Goal: Information Seeking & Learning: Learn about a topic

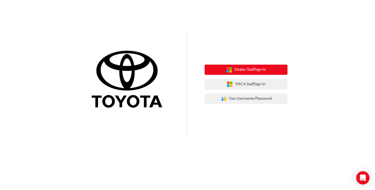
click at [259, 72] on span "Dealer Staff Sign In" at bounding box center [251, 70] width 32 height 6
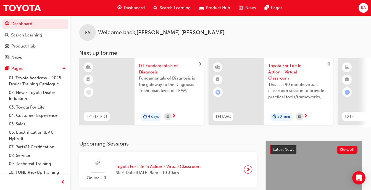
click at [173, 12] on div "Search Learning" at bounding box center [172, 7] width 46 height 11
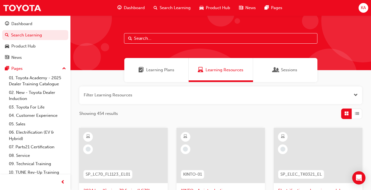
click at [168, 39] on input "text" at bounding box center [221, 38] width 194 height 11
type input "acl"
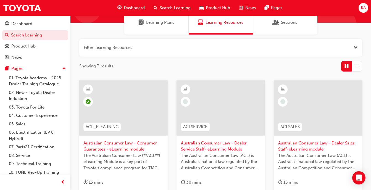
scroll to position [52, 0]
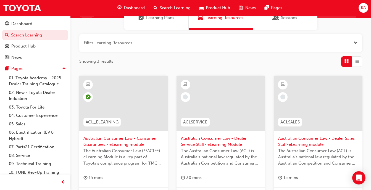
click at [134, 105] on div at bounding box center [123, 103] width 89 height 55
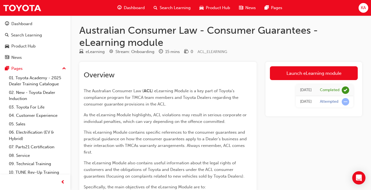
click at [163, 6] on span "Search Learning" at bounding box center [175, 8] width 31 height 6
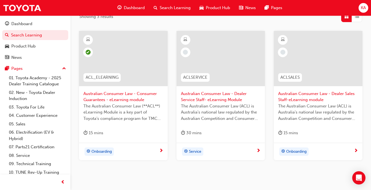
scroll to position [98, 0]
click at [203, 109] on span "The Australian Consumer Law (ACL) is Australia's national law regulated by the …" at bounding box center [221, 112] width 80 height 19
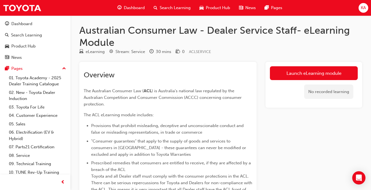
click at [178, 10] on span "Search Learning" at bounding box center [175, 8] width 31 height 6
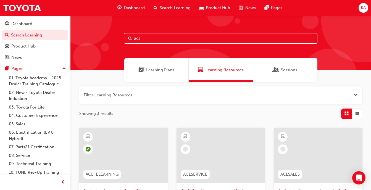
click at [145, 160] on div at bounding box center [123, 155] width 89 height 55
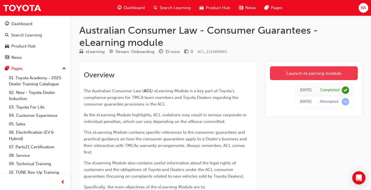
click at [303, 75] on link "Launch eLearning module" at bounding box center [314, 73] width 88 height 14
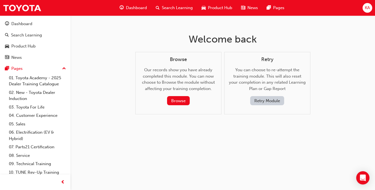
click at [178, 9] on span "Search Learning" at bounding box center [177, 8] width 31 height 6
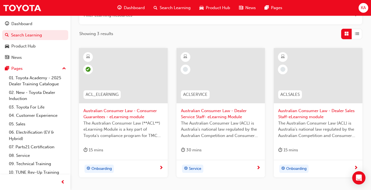
scroll to position [82, 0]
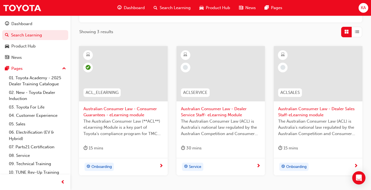
click at [200, 161] on div "Service" at bounding box center [221, 166] width 89 height 17
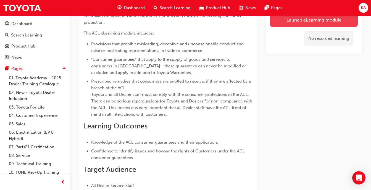
click at [292, 25] on link "Launch eLearning module" at bounding box center [314, 20] width 88 height 14
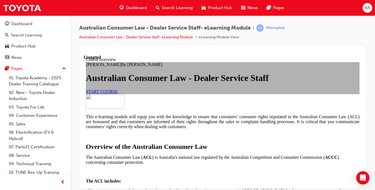
click at [118, 94] on link "START COURSE" at bounding box center [102, 91] width 32 height 5
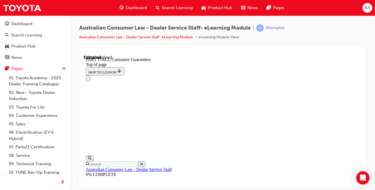
scroll to position [896, 0]
click button "CONTINUE"
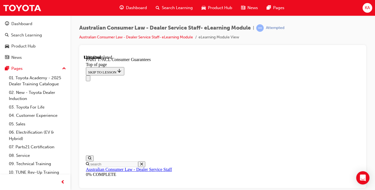
click at [335, 29] on div "Australian Consumer Law - Dealer Service Staff- eLearning Module | Attempted Au…" at bounding box center [222, 34] width 287 height 21
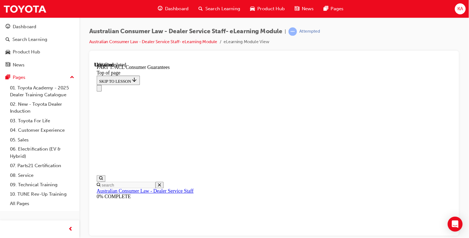
scroll to position [931, 0]
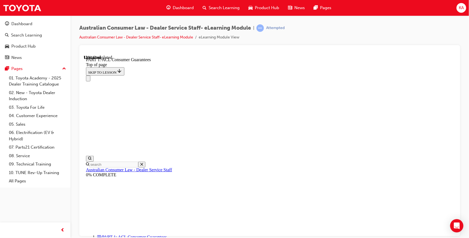
click button "CONTINUE"
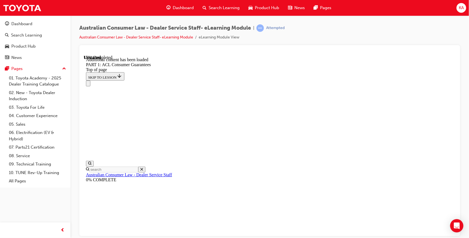
scroll to position [1054, 0]
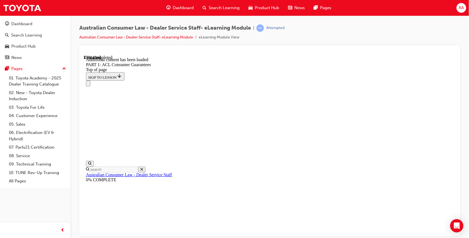
scroll to position [1395, 0]
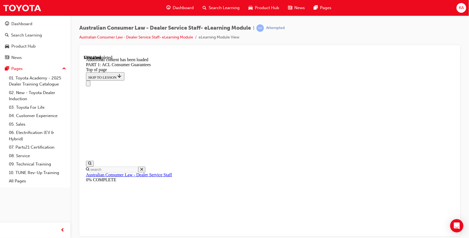
scroll to position [2676, 0]
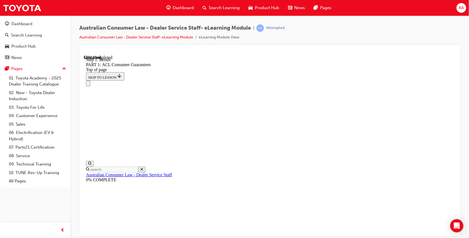
scroll to position [3129, 0]
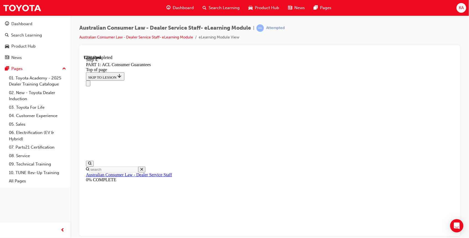
scroll to position [4194, 0]
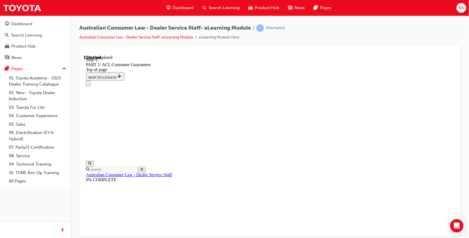
scroll to position [4221, 0]
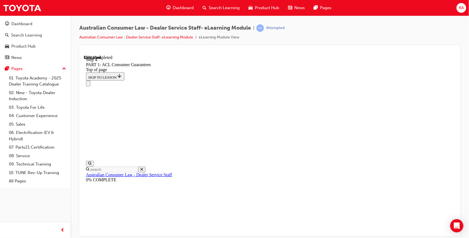
scroll to position [4879, 0]
click button "CONTINUE"
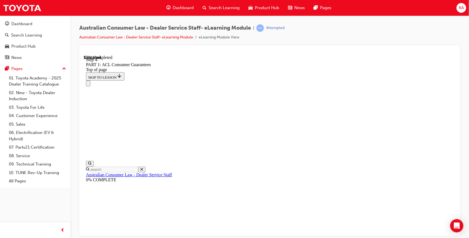
scroll to position [5870, 0]
drag, startPoint x: 281, startPoint y: 214, endPoint x: 361, endPoint y: 216, distance: 80.2
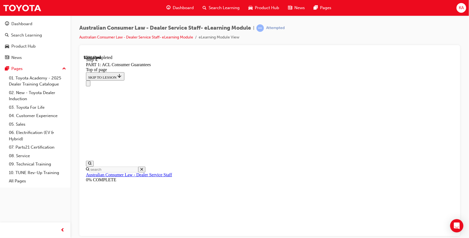
drag, startPoint x: 234, startPoint y: 105, endPoint x: 255, endPoint y: 71, distance: 40.4
drag, startPoint x: 272, startPoint y: 122, endPoint x: 285, endPoint y: 122, distance: 13.8
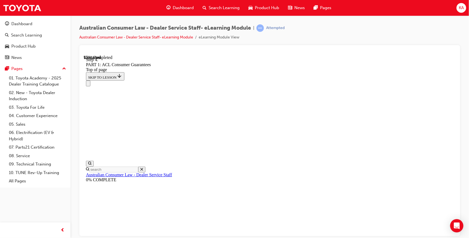
drag, startPoint x: 286, startPoint y: 148, endPoint x: 301, endPoint y: 148, distance: 14.4
drag, startPoint x: 297, startPoint y: 182, endPoint x: 310, endPoint y: 182, distance: 12.4
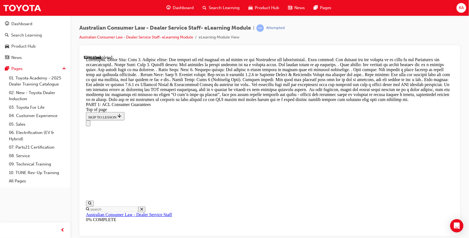
scroll to position [6150, 0]
drag, startPoint x: 271, startPoint y: 116, endPoint x: 288, endPoint y: 87, distance: 33.5
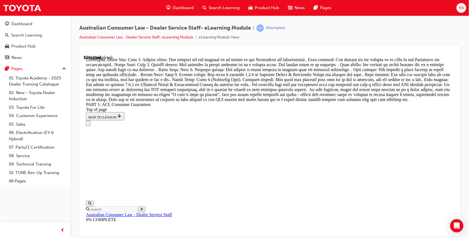
drag, startPoint x: 278, startPoint y: 210, endPoint x: 297, endPoint y: 111, distance: 101.5
drag, startPoint x: 276, startPoint y: 152, endPoint x: 294, endPoint y: 176, distance: 30.7
drag, startPoint x: 281, startPoint y: 149, endPoint x: 296, endPoint y: 144, distance: 15.8
drag, startPoint x: 291, startPoint y: 202, endPoint x: 302, endPoint y: 200, distance: 11.1
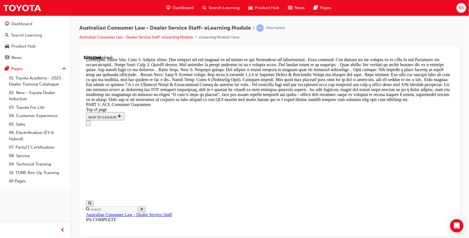
drag, startPoint x: 302, startPoint y: 200, endPoint x: 291, endPoint y: 201, distance: 10.5
drag, startPoint x: 291, startPoint y: 201, endPoint x: 307, endPoint y: 203, distance: 15.3
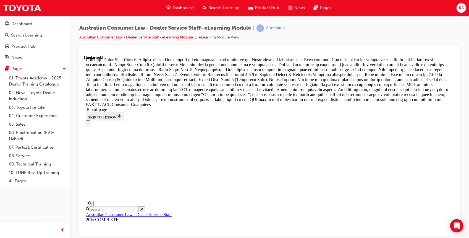
scroll to position [6375, 0]
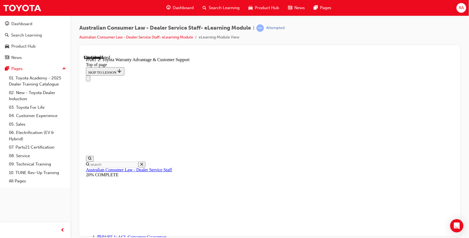
scroll to position [341, 0]
click button "CONTINUE"
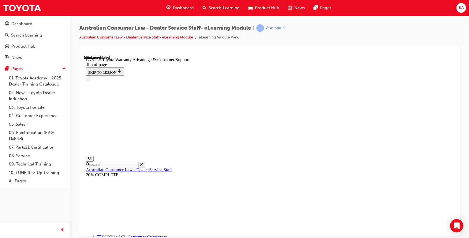
click button "CONTINUE"
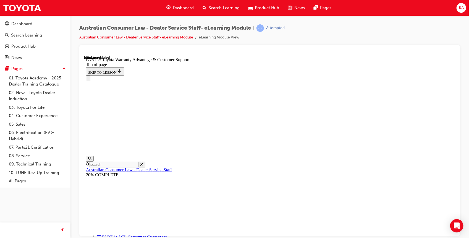
scroll to position [363, 0]
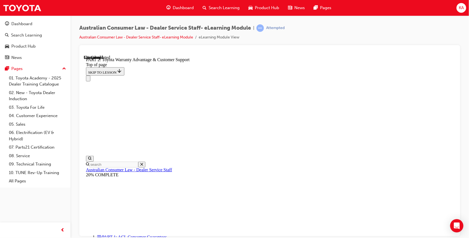
click button "CONTINUE"
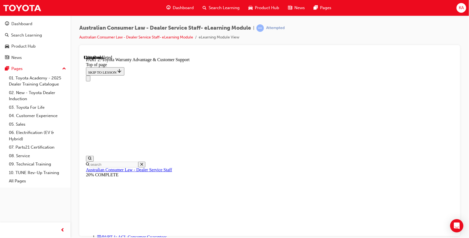
scroll to position [431, 0]
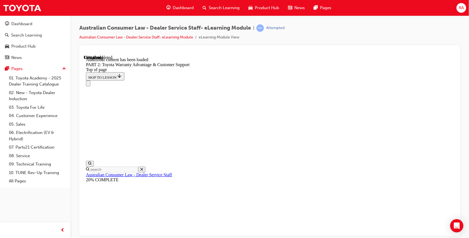
scroll to position [554, 0]
click button "CONTINUE"
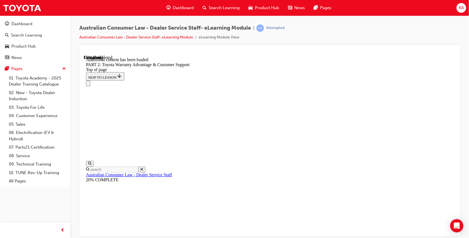
click button "CONTINUE"
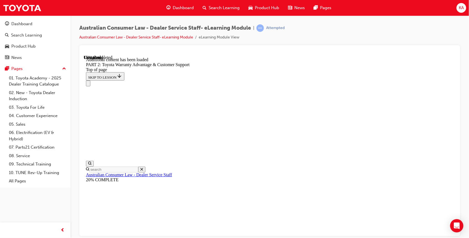
click button "CONTINUE"
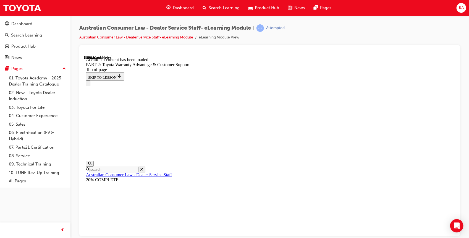
click button "CONTINUE"
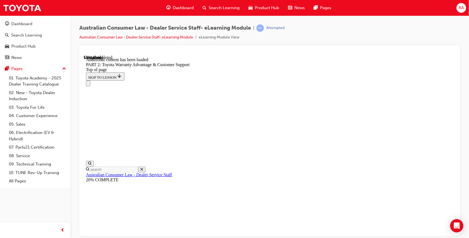
scroll to position [1240, 0]
click button "CONTINUE"
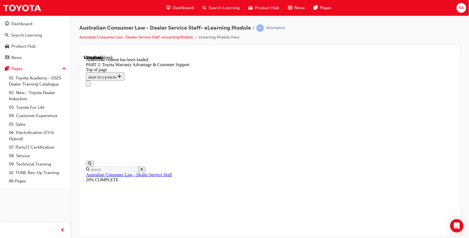
drag, startPoint x: 412, startPoint y: 205, endPoint x: 409, endPoint y: 221, distance: 16.5
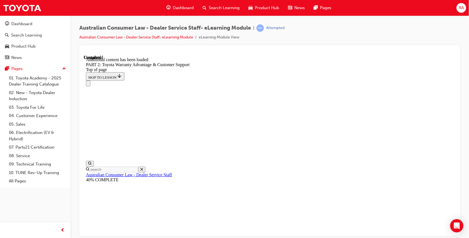
scroll to position [2317, 0]
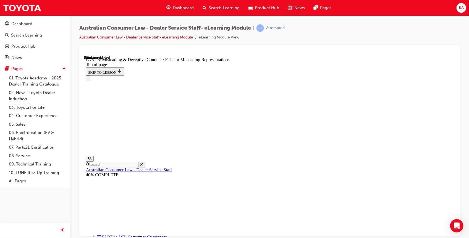
scroll to position [300, 0]
click button "CONTINUE"
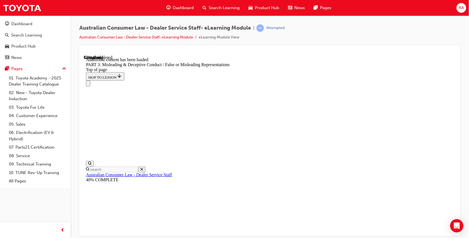
scroll to position [1284, 0]
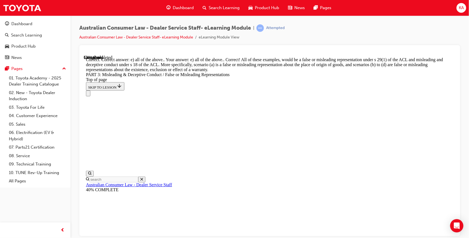
scroll to position [1475, 0]
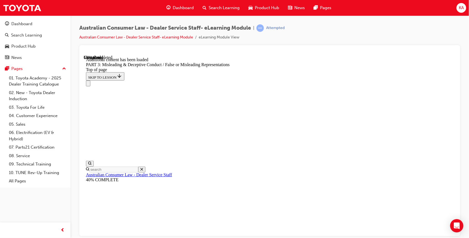
scroll to position [1600, 0]
click button "CONTINUE"
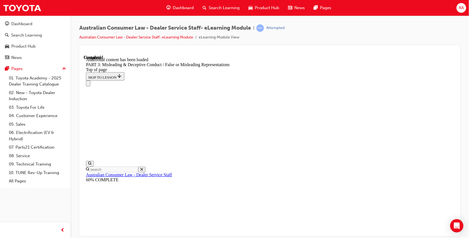
scroll to position [2299, 0]
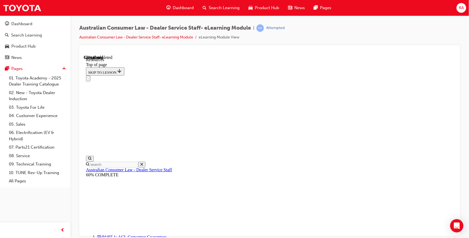
scroll to position [280, 0]
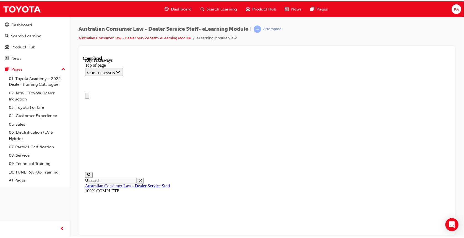
scroll to position [0, 0]
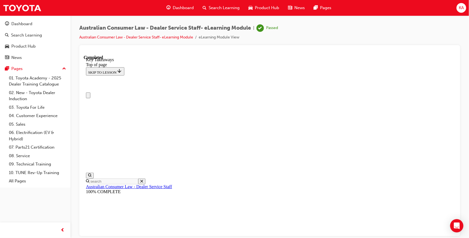
click at [231, 12] on div "Search Learning" at bounding box center [221, 7] width 46 height 11
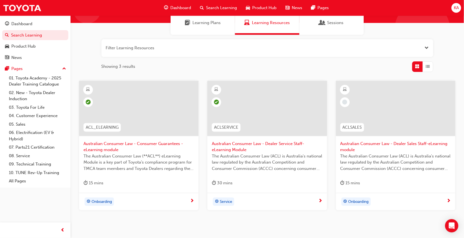
scroll to position [48, 0]
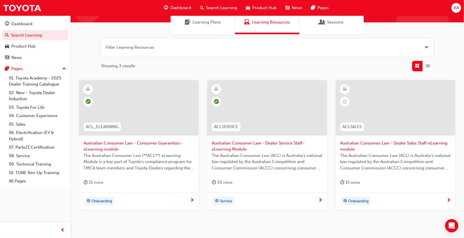
click at [298, 78] on div "Filter Learning Resources Showing 3 results ACL_ELEARNING Australian Consumer L…" at bounding box center [267, 132] width 393 height 197
click at [301, 74] on div "Filter Learning Resources Showing 3 results ACL_ELEARNING Australian Consumer L…" at bounding box center [267, 132] width 393 height 197
click at [185, 11] on div "Dashboard" at bounding box center [178, 7] width 36 height 11
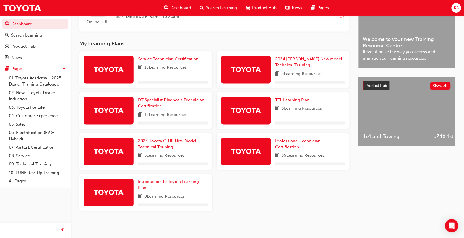
scroll to position [164, 0]
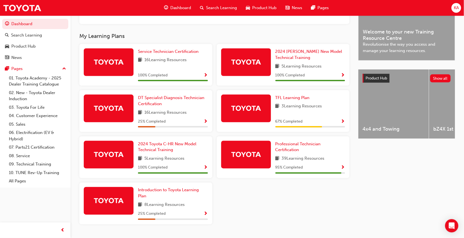
click at [375, 10] on span "KA" at bounding box center [456, 8] width 5 height 6
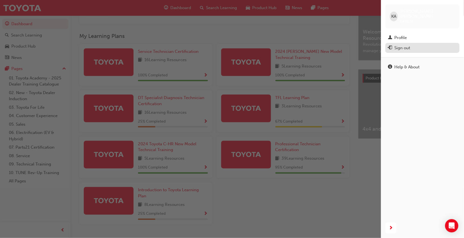
click at [375, 45] on div "Sign out" at bounding box center [403, 48] width 16 height 6
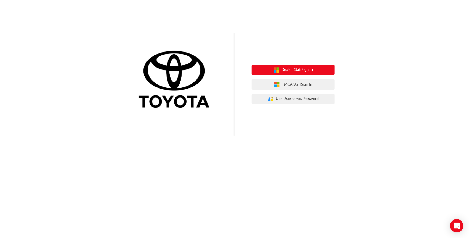
click at [321, 67] on button "Dealer Staff Sign In" at bounding box center [293, 70] width 83 height 11
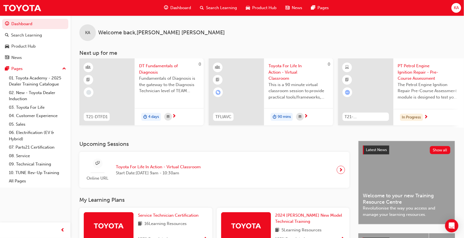
click at [455, 6] on span "KA" at bounding box center [456, 8] width 5 height 6
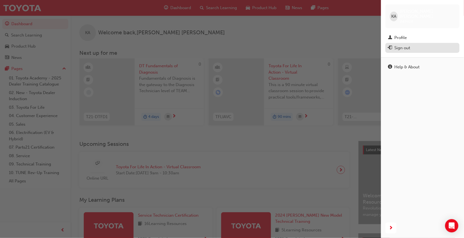
click at [413, 45] on div "Sign out" at bounding box center [422, 48] width 69 height 7
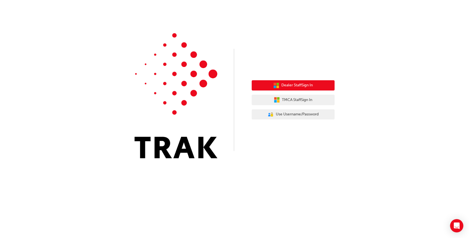
click at [321, 84] on button "Dealer Staff Sign In" at bounding box center [293, 85] width 83 height 11
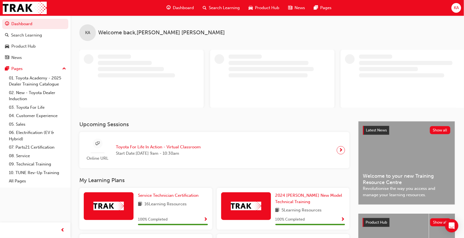
click at [452, 7] on div "KA" at bounding box center [457, 8] width 10 height 10
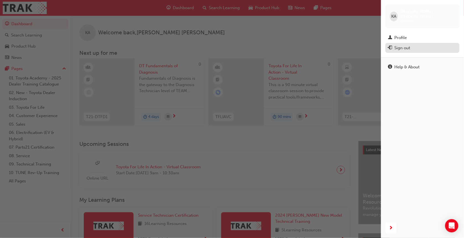
click at [416, 45] on div "Sign out" at bounding box center [422, 48] width 69 height 7
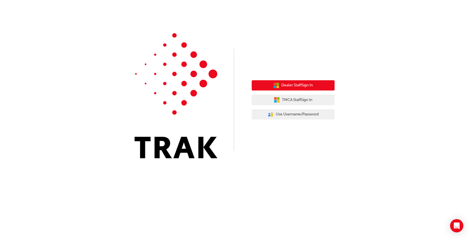
click at [326, 88] on button "Dealer Staff Sign In" at bounding box center [293, 85] width 83 height 11
